Goal: Find specific page/section: Find specific page/section

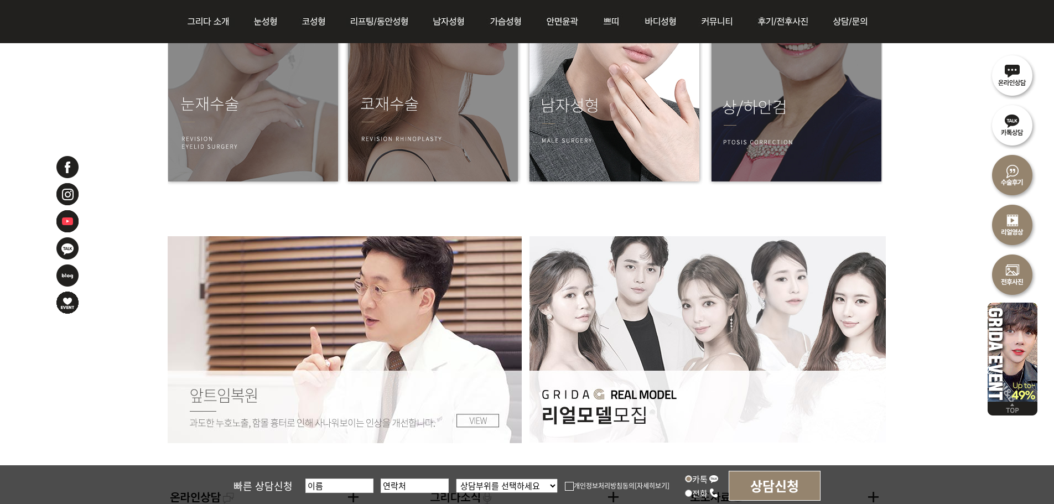
scroll to position [1485, 0]
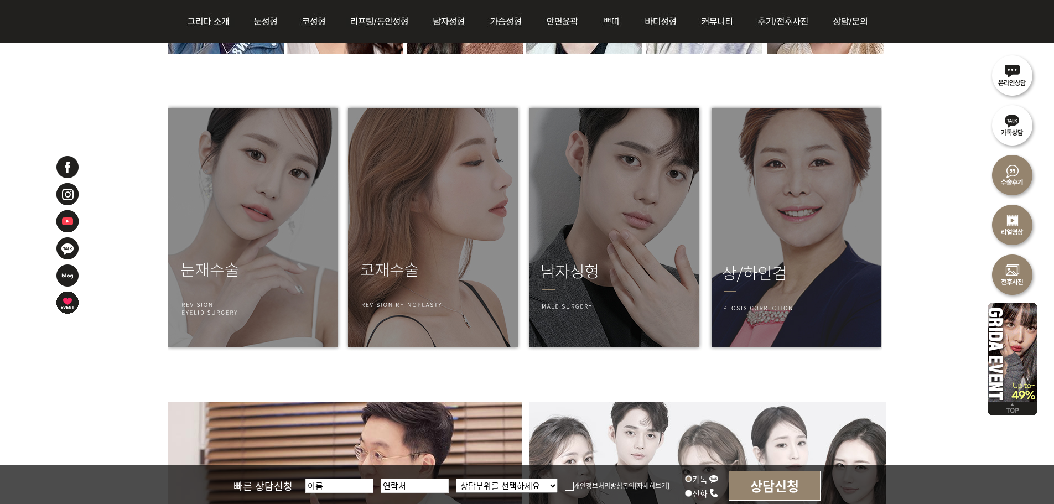
click at [69, 193] on img at bounding box center [67, 194] width 24 height 24
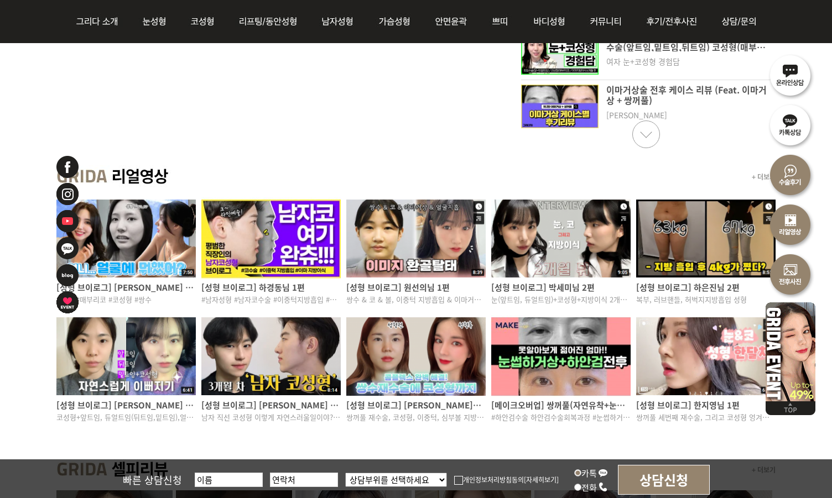
scroll to position [553, 0]
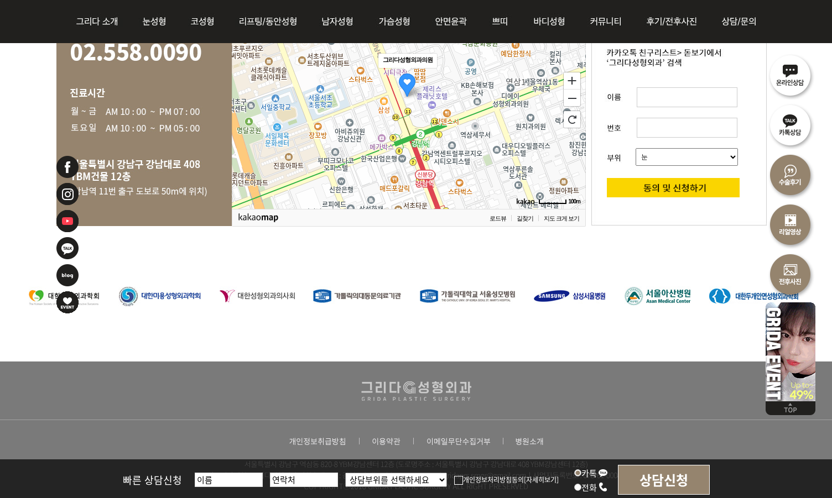
scroll to position [2375, 0]
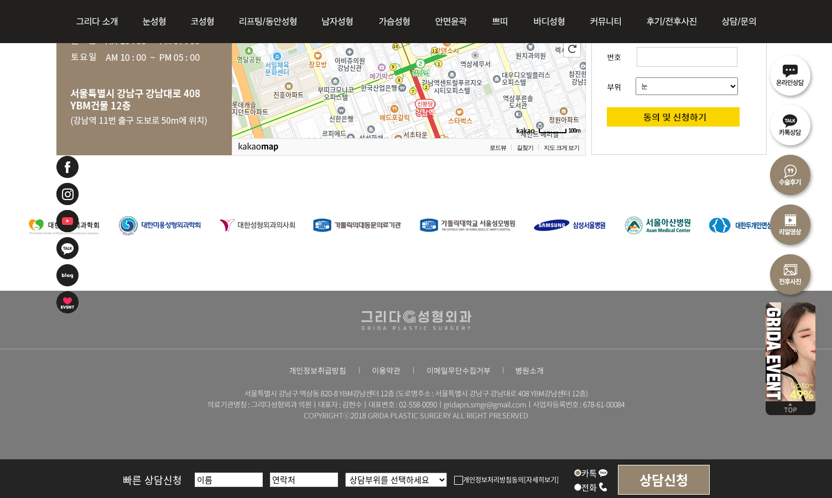
click at [66, 223] on img at bounding box center [67, 221] width 24 height 24
